Goal: Information Seeking & Learning: Check status

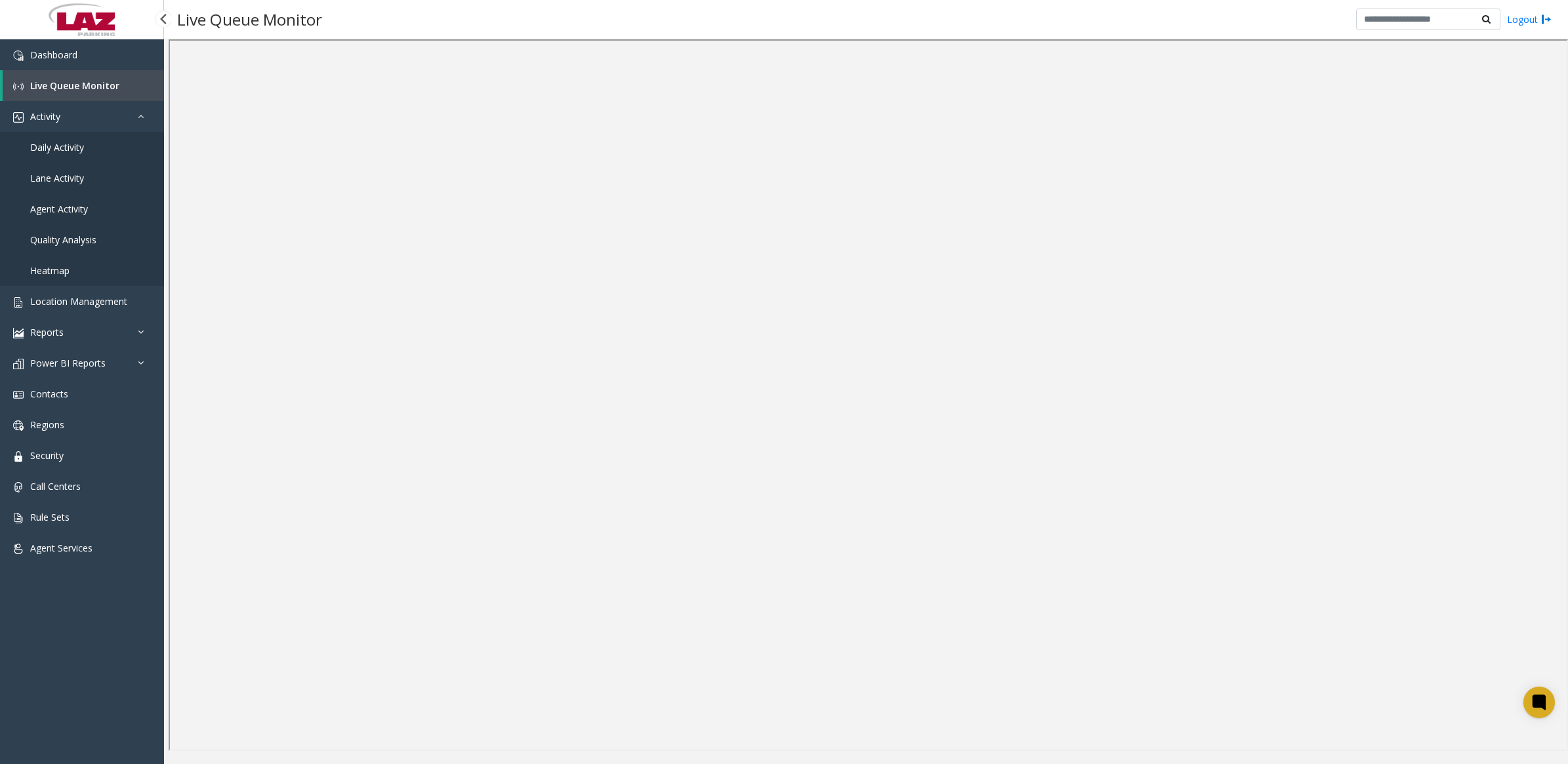
click at [84, 139] on link "Daily Activity" at bounding box center [82, 147] width 164 height 31
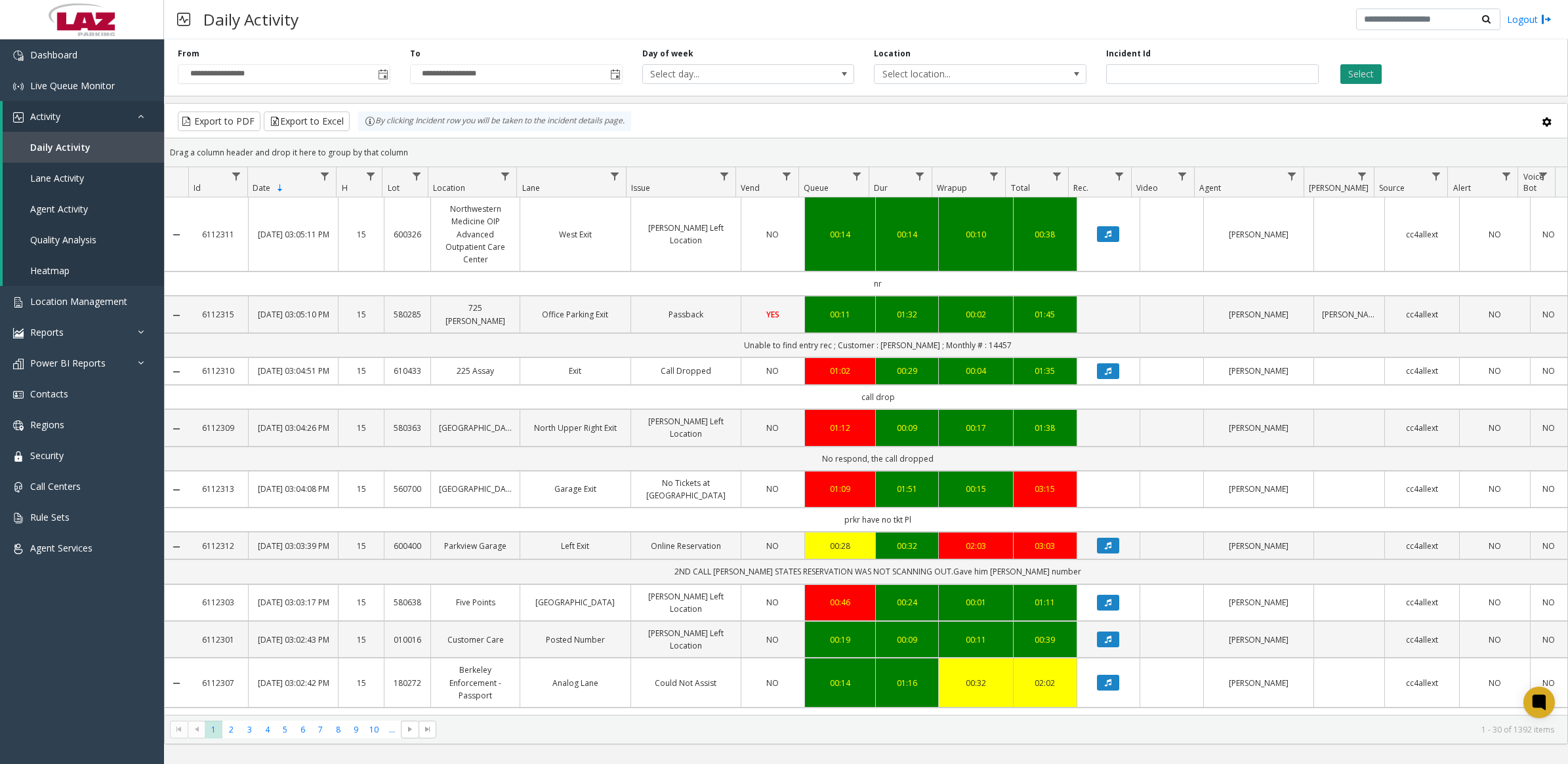
click at [1361, 67] on button "Select" at bounding box center [1360, 74] width 42 height 20
click at [1291, 174] on span "Data table" at bounding box center [1292, 177] width 11 height 11
click at [1339, 232] on input "Agent Filter" at bounding box center [1348, 233] width 112 height 22
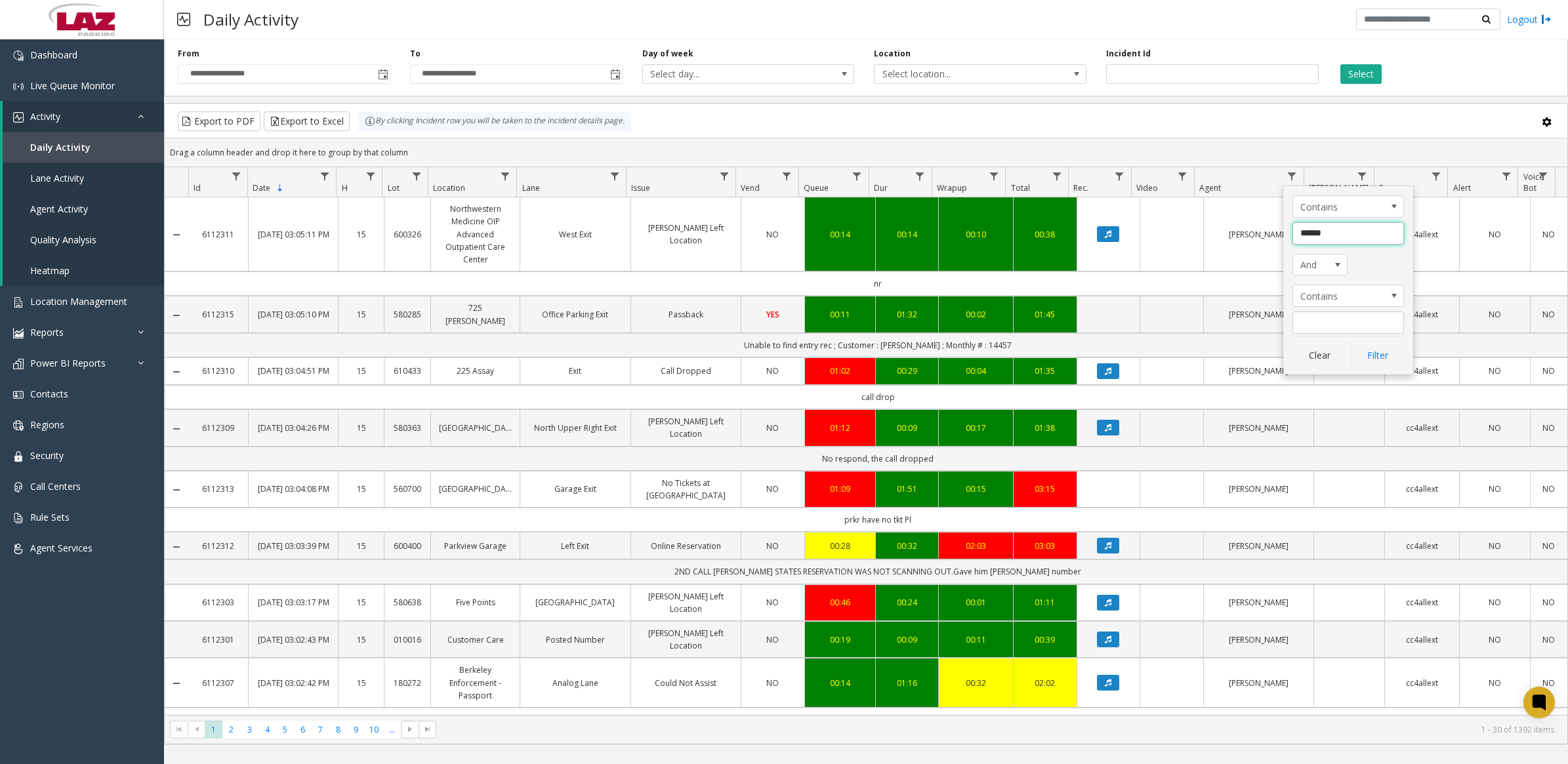
type input "*******"
click button "Filter" at bounding box center [1376, 355] width 54 height 29
